Goal: Transaction & Acquisition: Book appointment/travel/reservation

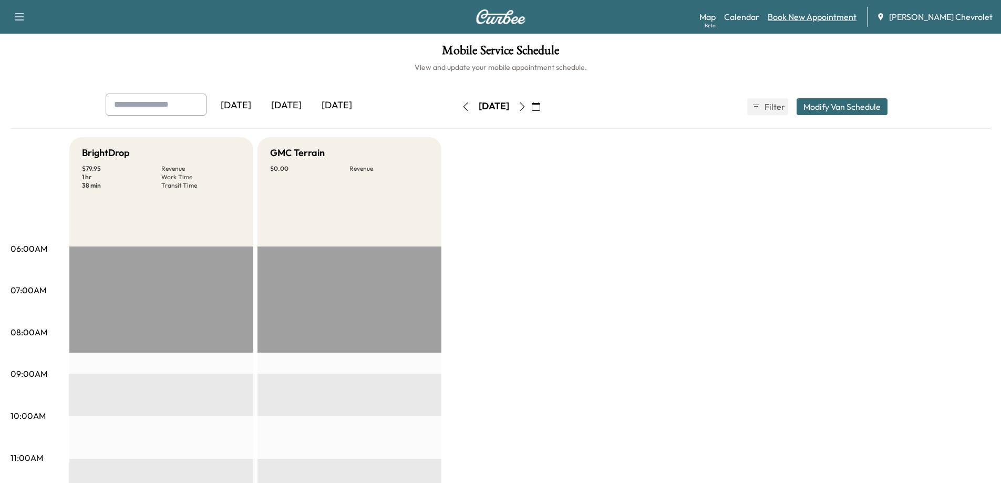
click at [809, 21] on link "Book New Appointment" at bounding box center [812, 17] width 89 height 13
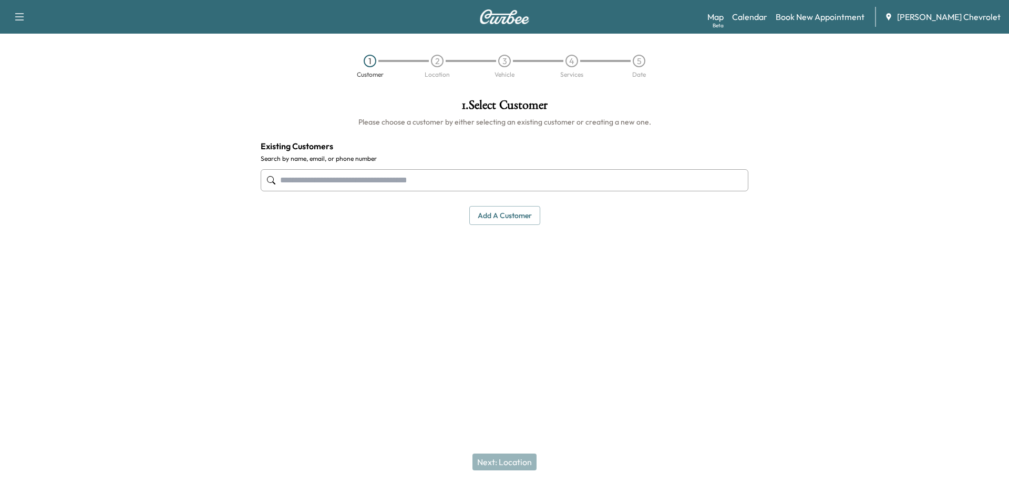
click at [529, 179] on input "text" at bounding box center [505, 180] width 488 height 22
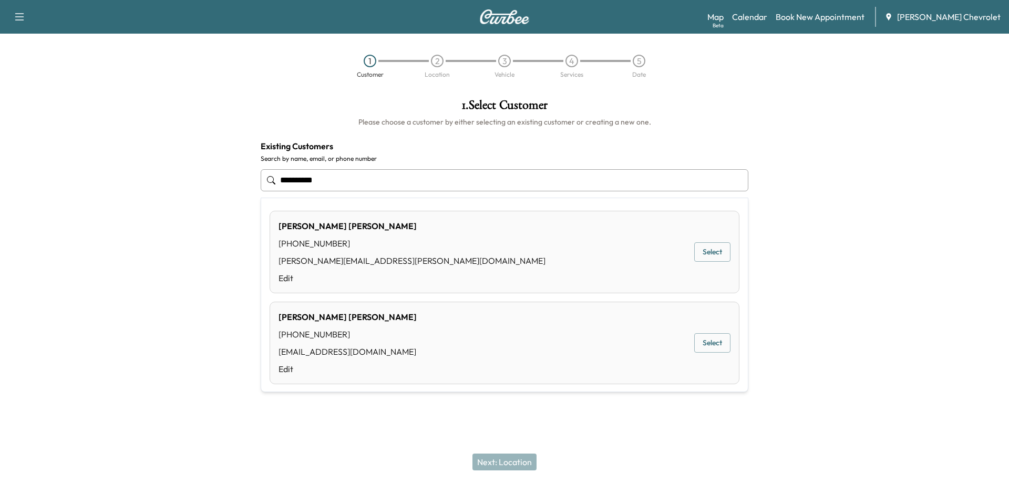
type input "**********"
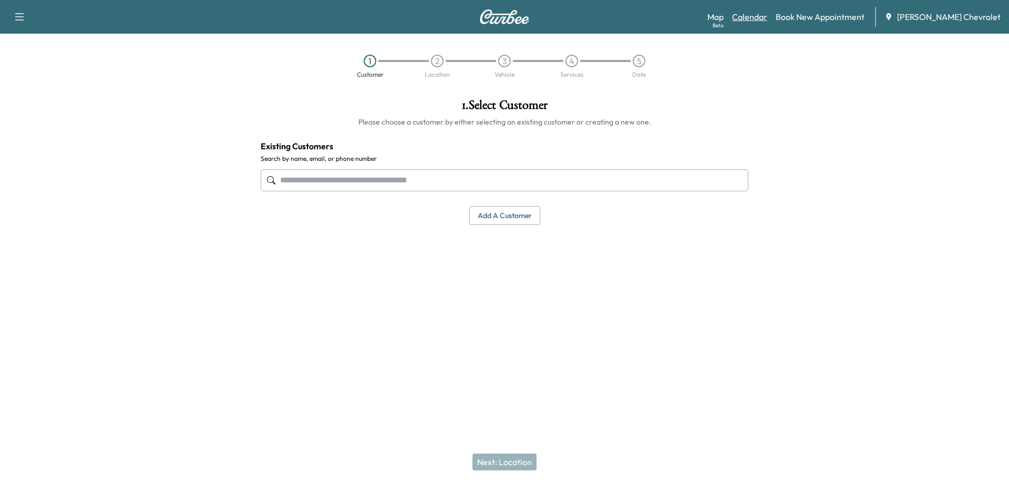
click at [767, 22] on link "Calendar" at bounding box center [749, 17] width 35 height 13
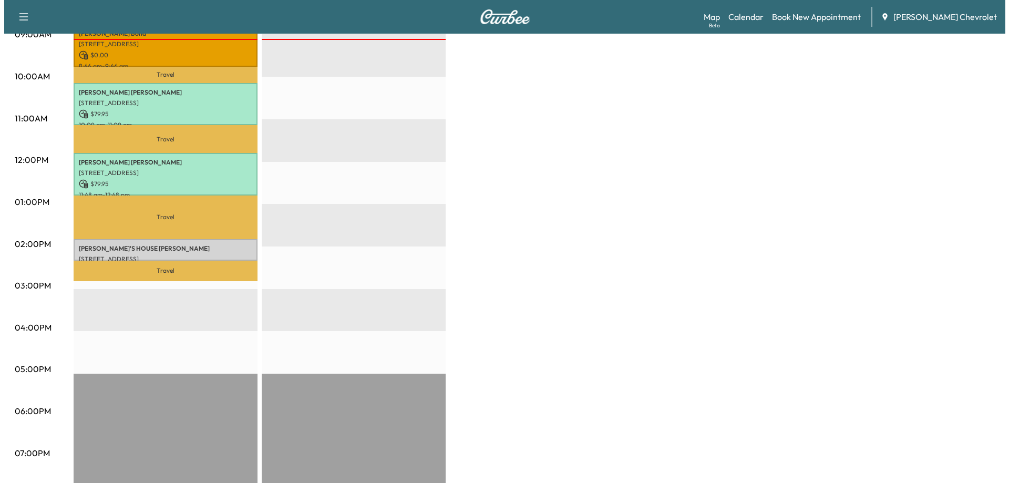
scroll to position [315, 0]
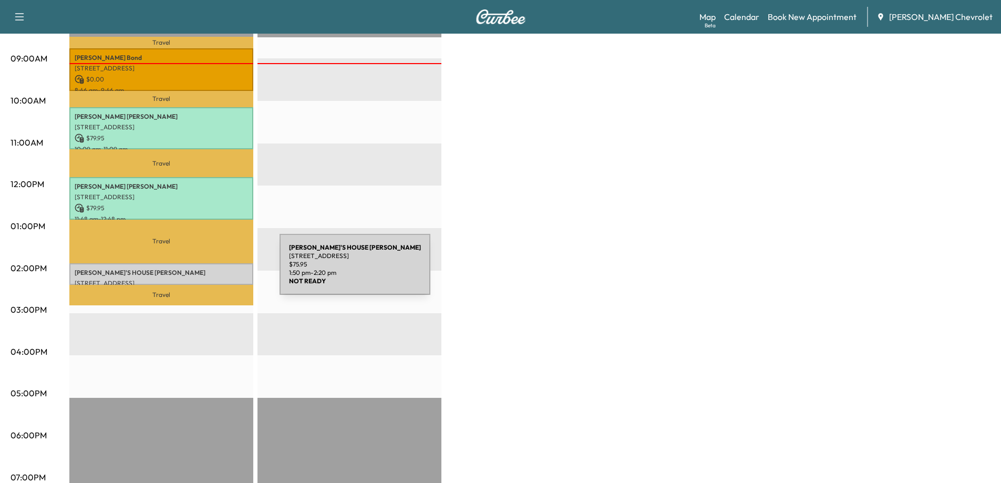
click at [201, 271] on p "[PERSON_NAME]'S HOUSE [PERSON_NAME]" at bounding box center [161, 273] width 173 height 8
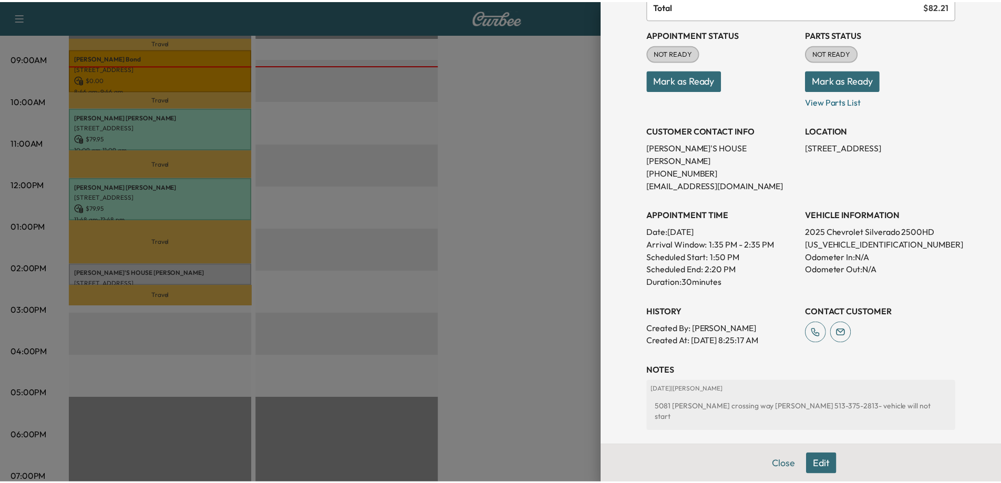
scroll to position [105, 0]
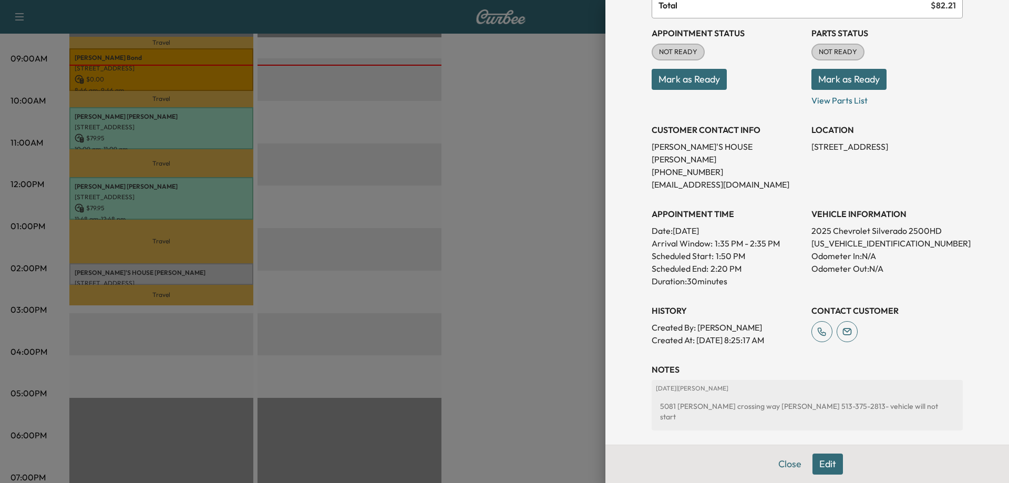
click at [517, 326] on div at bounding box center [504, 241] width 1009 height 483
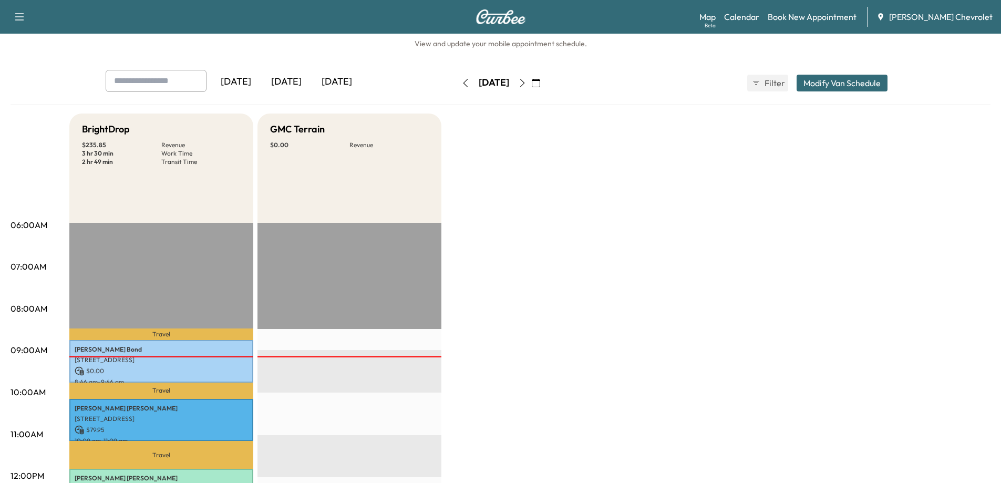
scroll to position [0, 0]
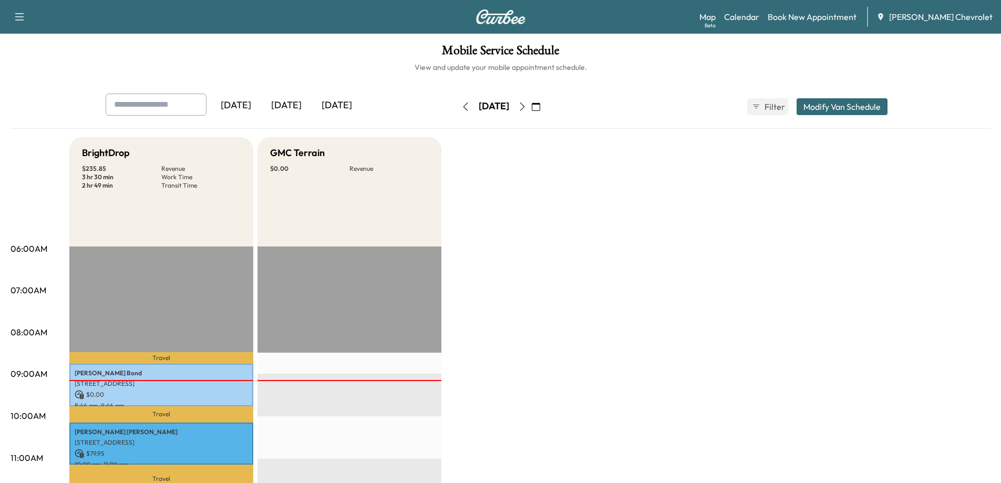
click at [527, 108] on icon "button" at bounding box center [522, 106] width 8 height 8
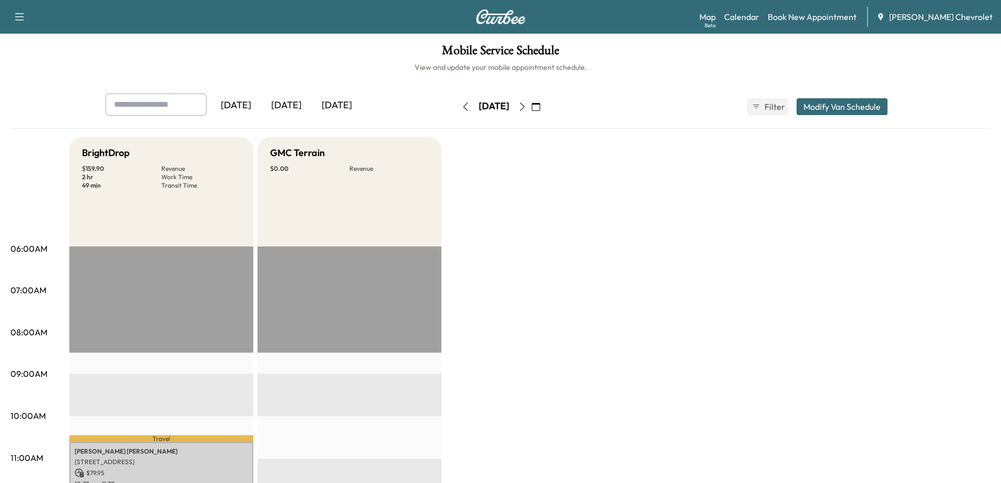
click at [531, 113] on button "button" at bounding box center [522, 106] width 18 height 17
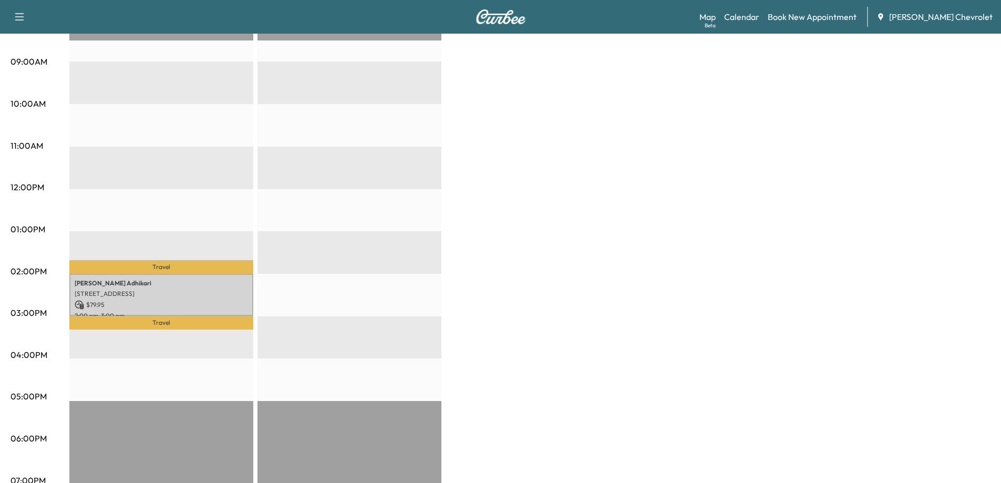
scroll to position [315, 0]
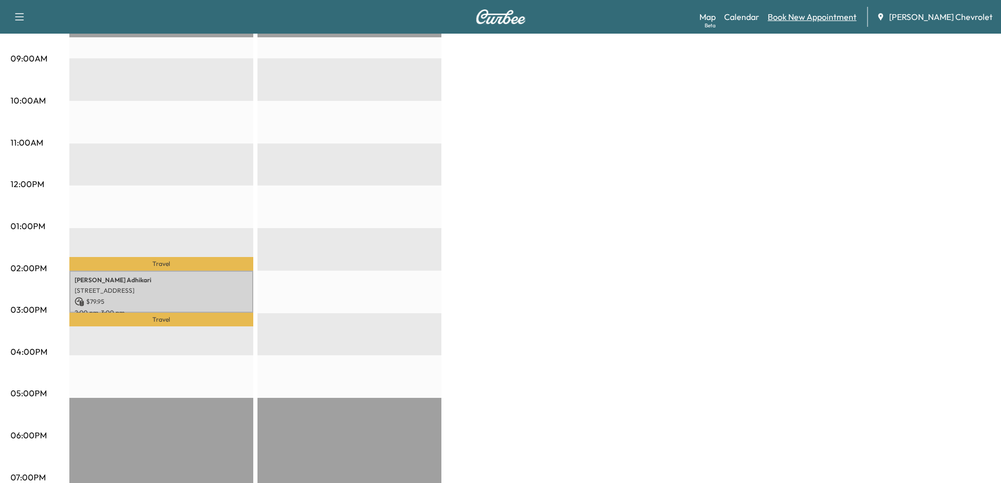
click at [825, 17] on link "Book New Appointment" at bounding box center [812, 17] width 89 height 13
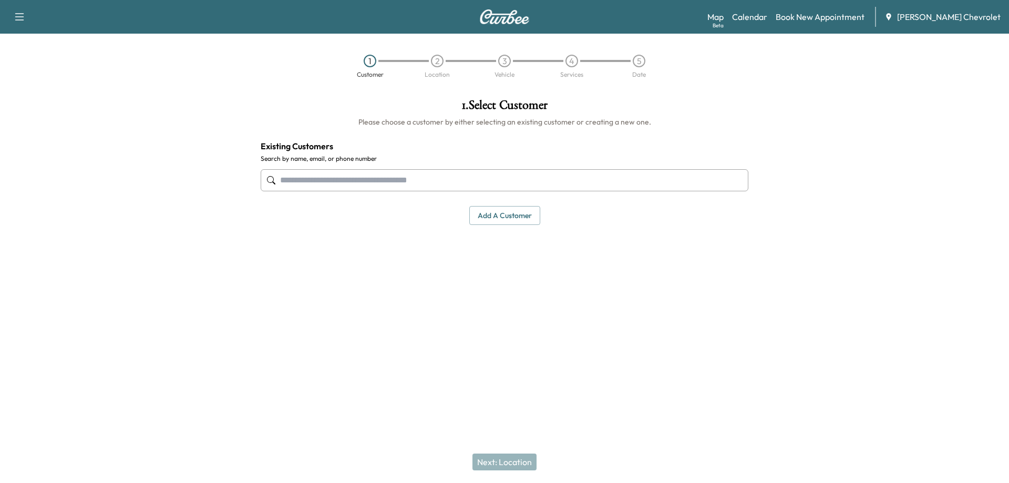
click at [519, 181] on input "text" at bounding box center [505, 180] width 488 height 22
click at [310, 184] on input "text" at bounding box center [505, 180] width 488 height 22
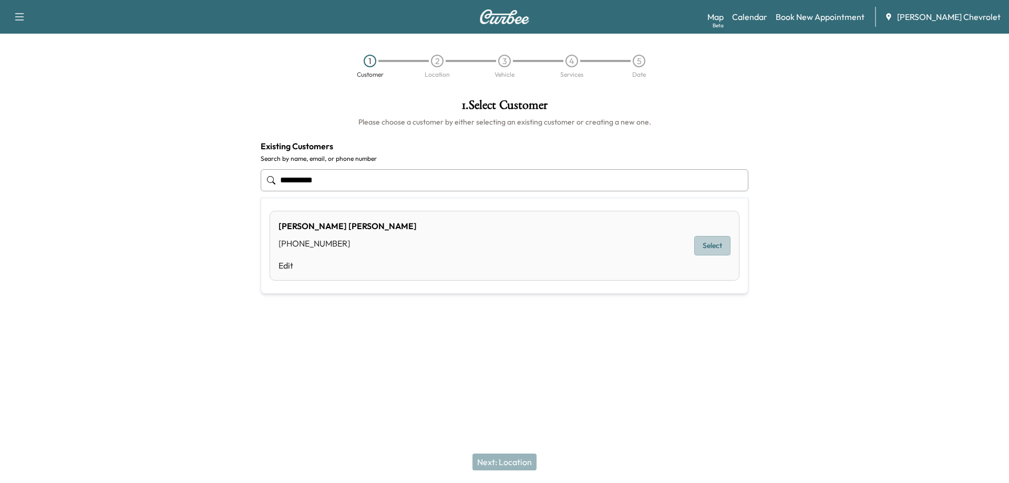
click at [714, 248] on button "Select" at bounding box center [712, 245] width 36 height 19
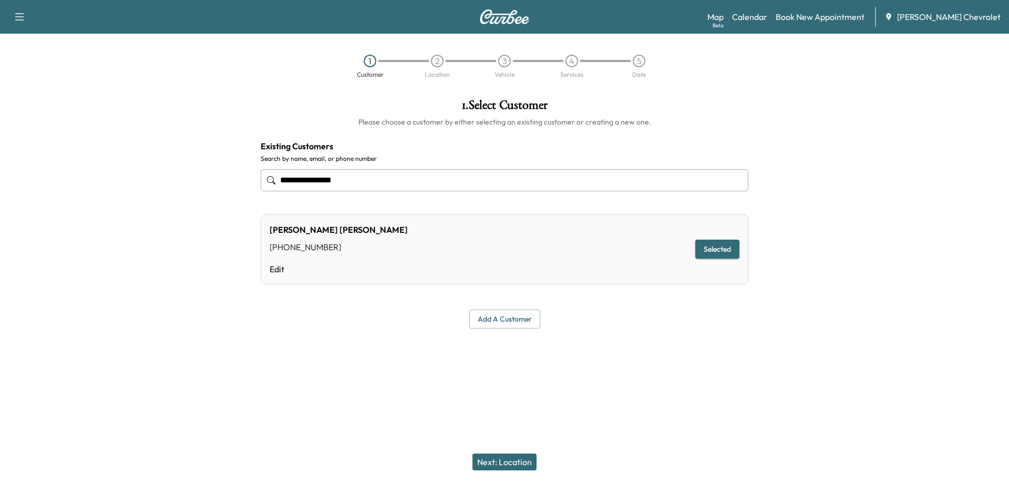
type input "**********"
click at [516, 464] on button "Next: Location" at bounding box center [504, 462] width 64 height 17
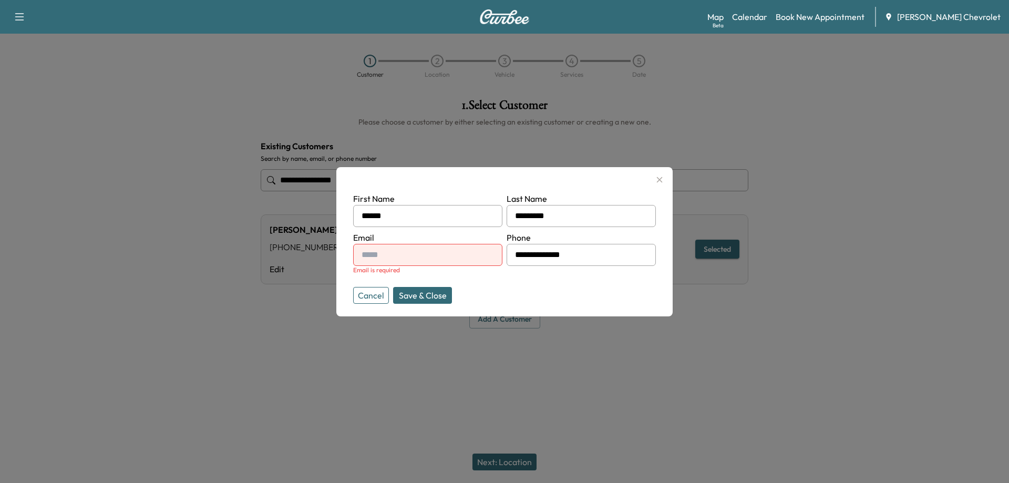
click at [467, 254] on input "text" at bounding box center [427, 255] width 149 height 22
type input "**********"
click at [432, 293] on button "Save & Close" at bounding box center [422, 295] width 59 height 17
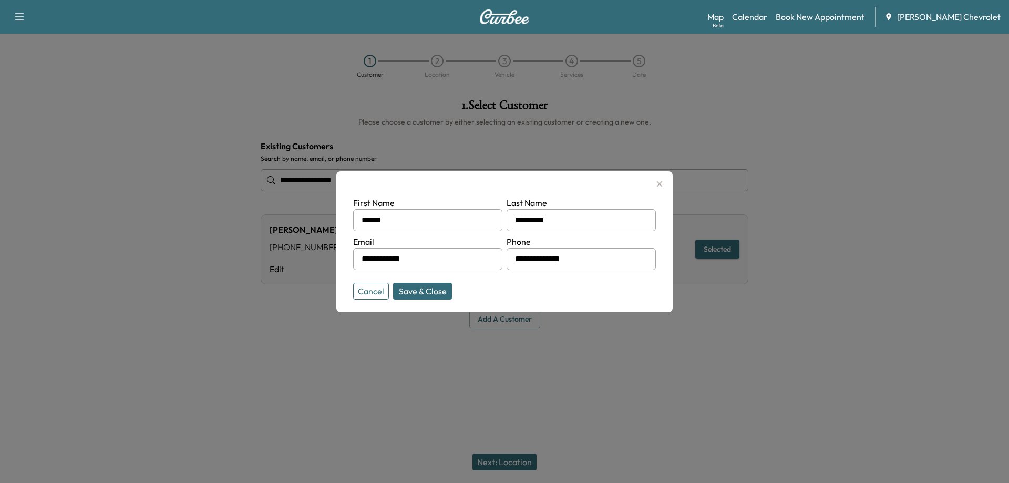
click at [436, 292] on button "Save & Close" at bounding box center [422, 291] width 59 height 17
click at [417, 293] on button "Save & Close" at bounding box center [422, 291] width 59 height 17
click at [411, 293] on button "Save & Close" at bounding box center [422, 291] width 59 height 17
click at [435, 352] on div at bounding box center [504, 241] width 1009 height 483
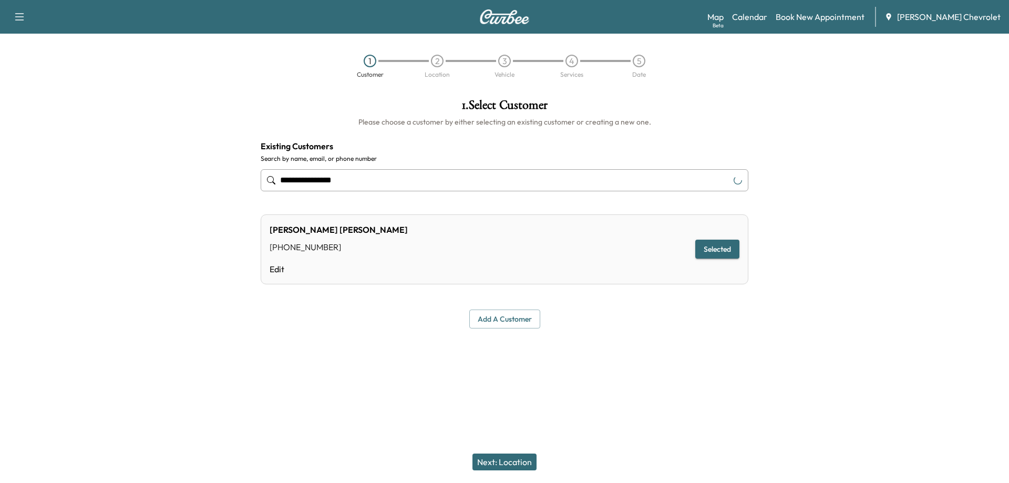
type input "**********"
click at [513, 462] on button "Next: Location" at bounding box center [504, 462] width 64 height 17
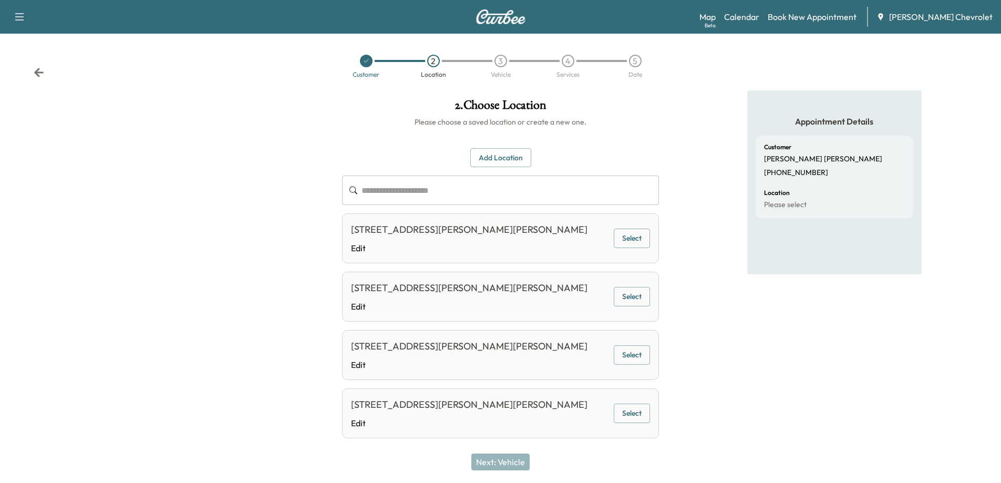
click at [631, 241] on button "Select" at bounding box center [632, 238] width 36 height 19
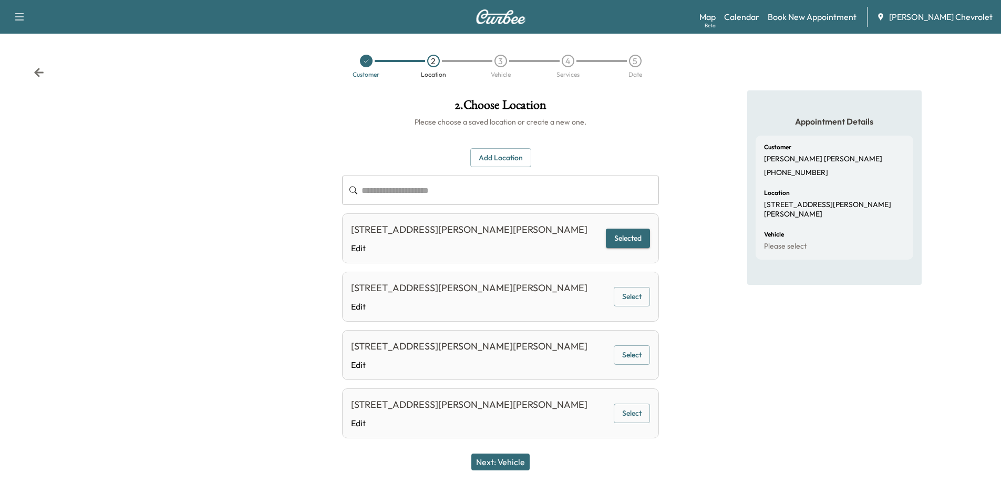
click at [512, 461] on button "Next: Vehicle" at bounding box center [500, 462] width 58 height 17
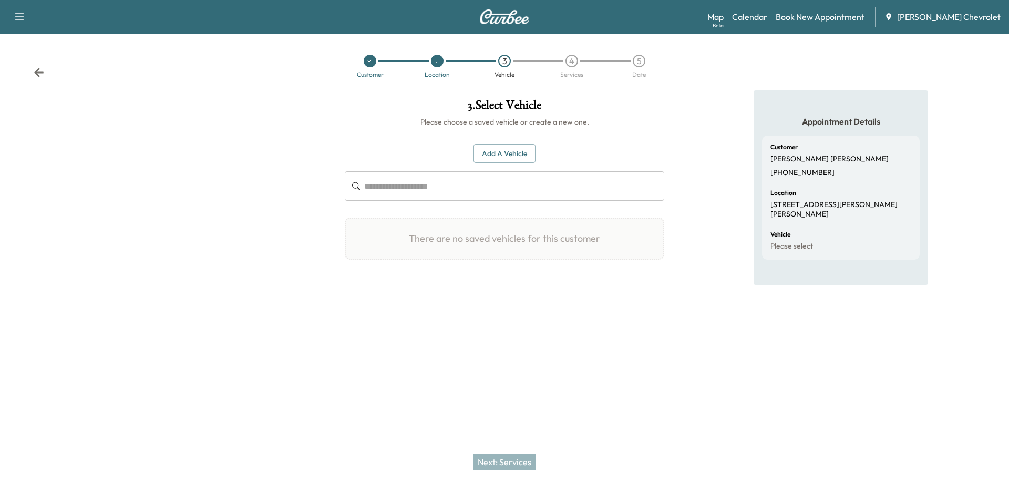
click at [458, 190] on input "text" at bounding box center [514, 185] width 300 height 29
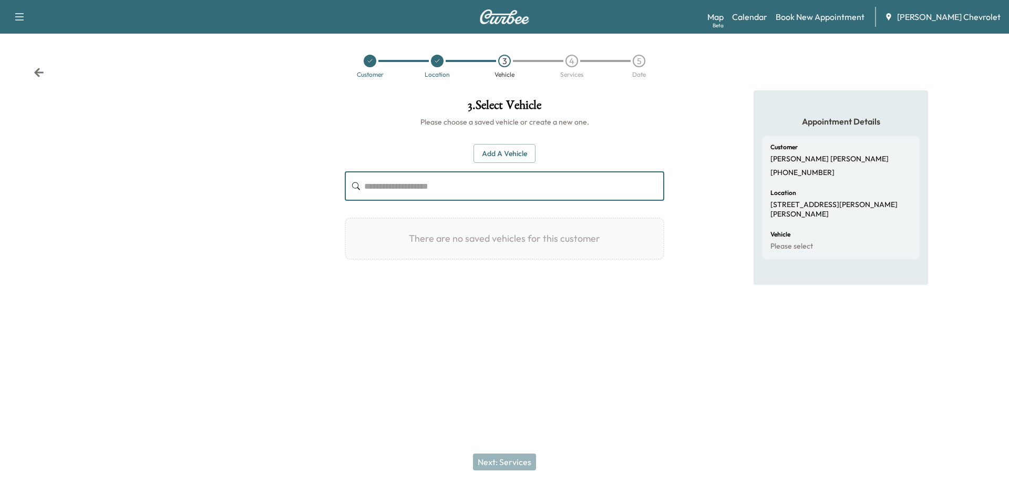
click at [496, 154] on button "Add a Vehicle" at bounding box center [505, 153] width 62 height 19
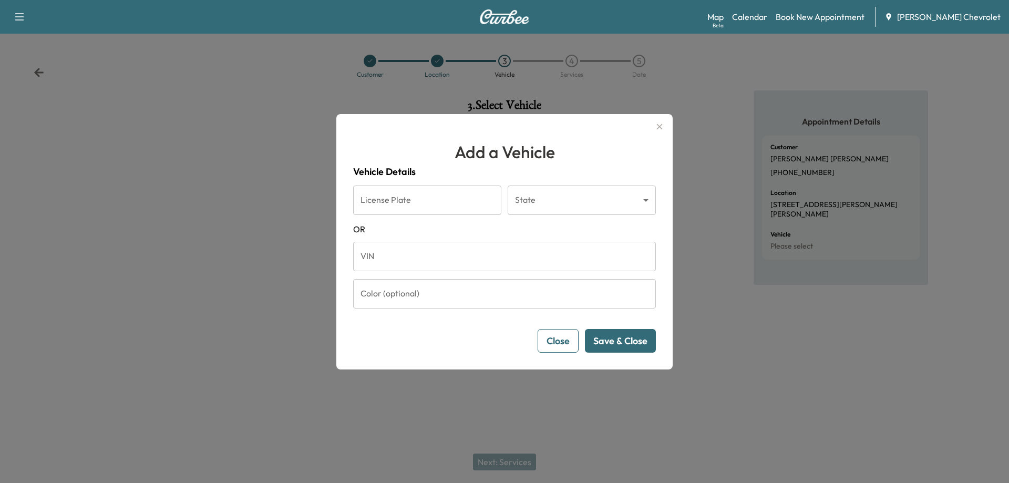
click at [559, 337] on button "Close" at bounding box center [558, 341] width 41 height 24
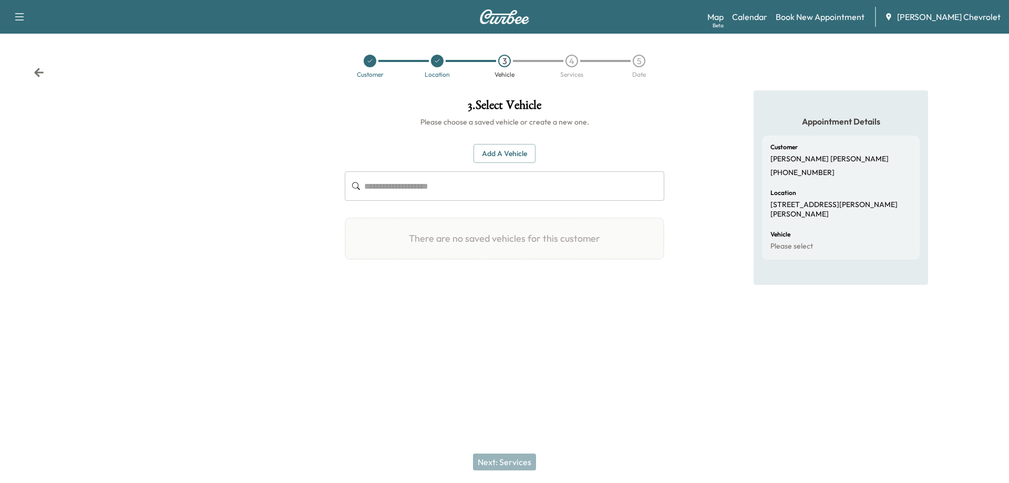
click at [40, 75] on icon at bounding box center [39, 72] width 11 height 11
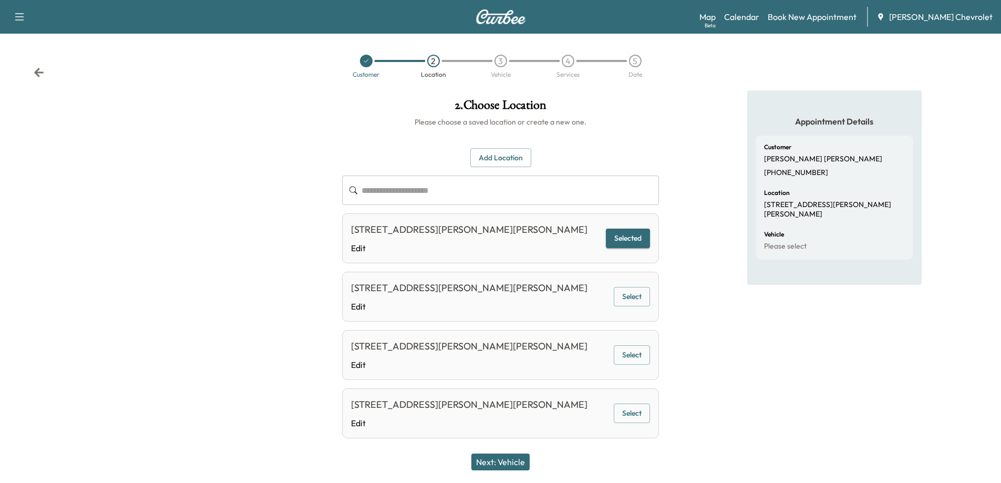
click at [40, 75] on icon at bounding box center [39, 72] width 11 height 11
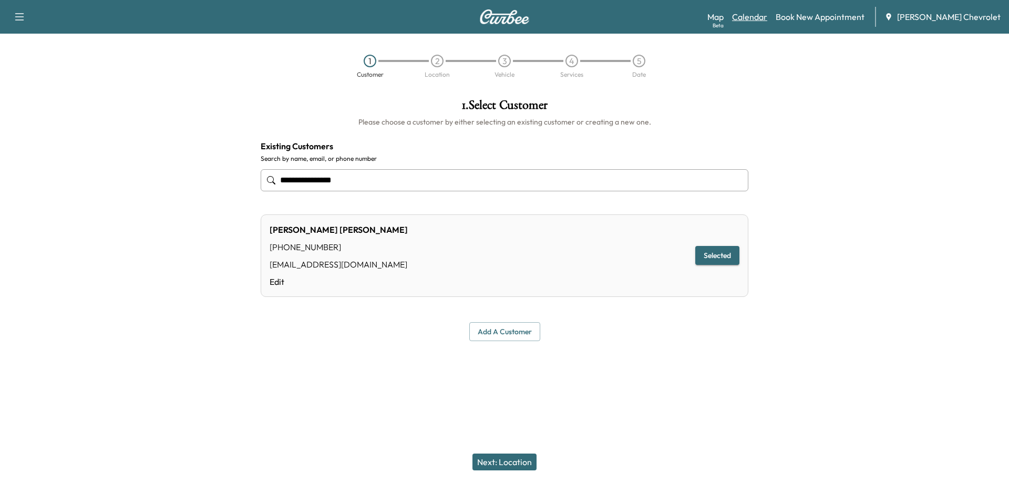
click at [755, 17] on link "Calendar" at bounding box center [749, 17] width 35 height 13
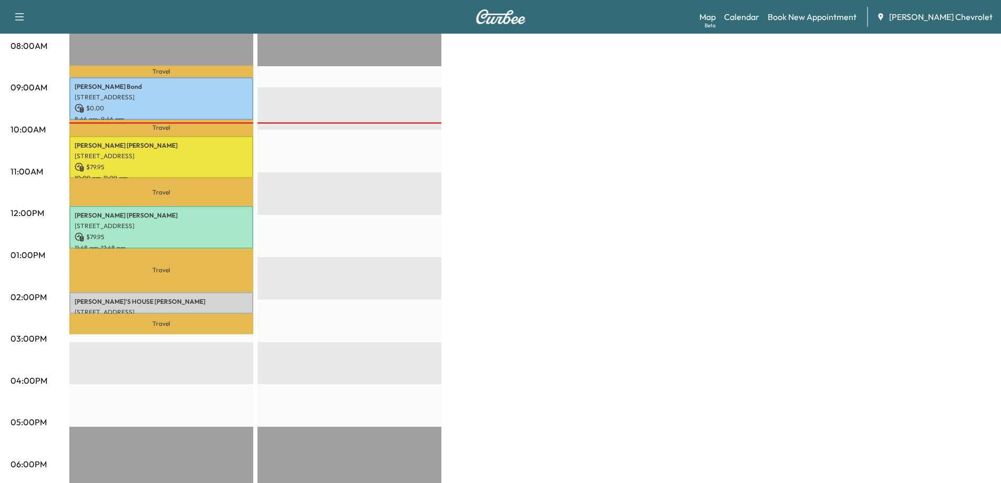
scroll to position [263, 0]
